Goal: Task Accomplishment & Management: Use online tool/utility

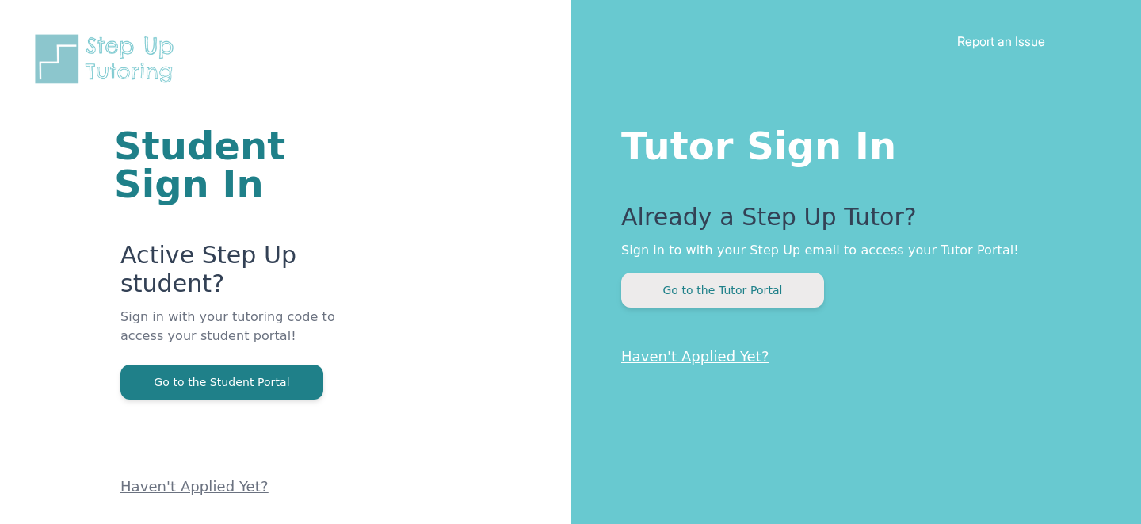
click at [770, 277] on button "Go to the Tutor Portal" at bounding box center [722, 290] width 203 height 35
click at [755, 287] on button "Go to the Tutor Portal" at bounding box center [722, 290] width 203 height 35
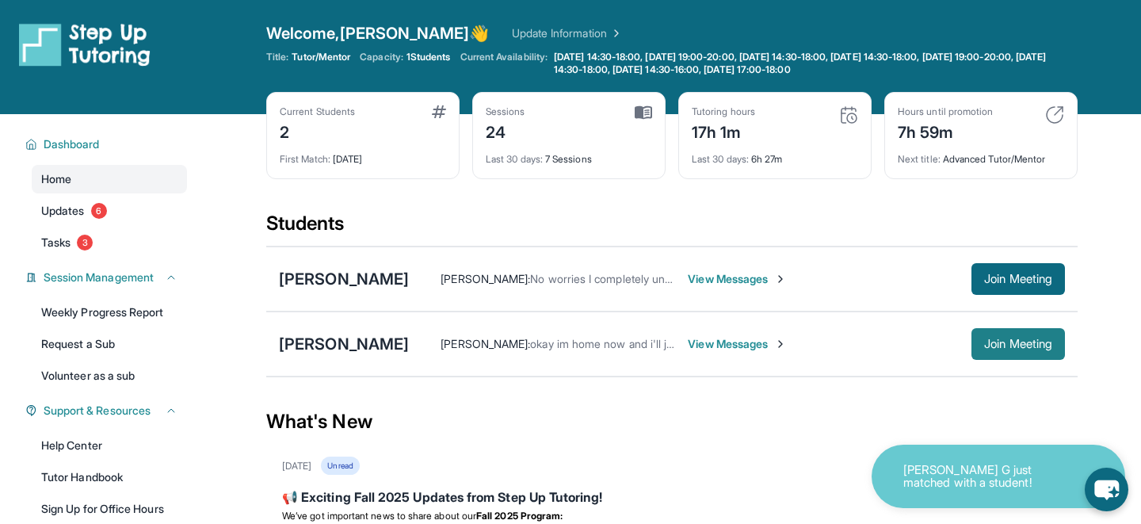
click at [1028, 342] on span "Join Meeting" at bounding box center [1018, 344] width 68 height 10
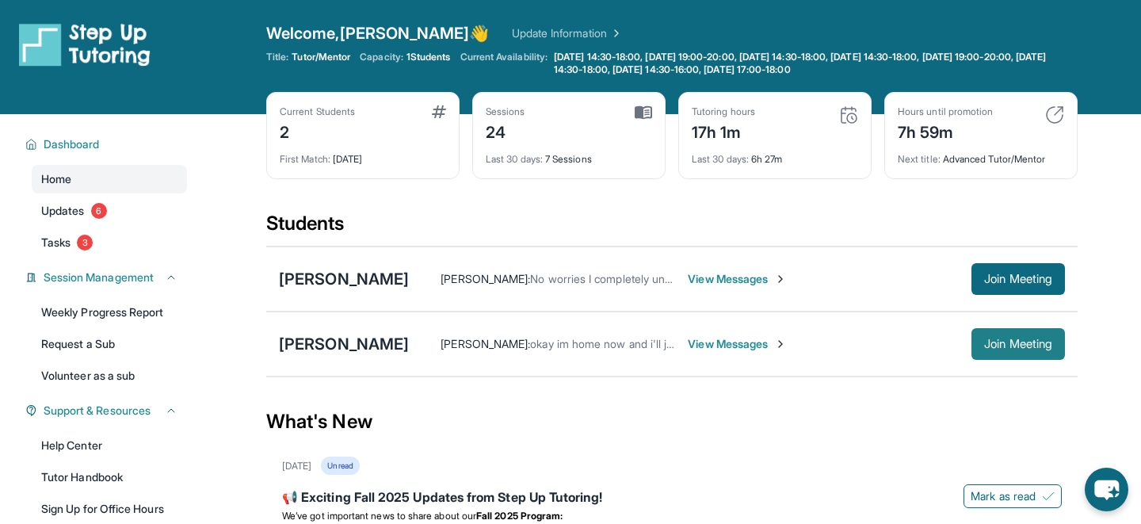
click at [1018, 330] on button "Join Meeting" at bounding box center [1019, 344] width 94 height 32
